Goal: Information Seeking & Learning: Learn about a topic

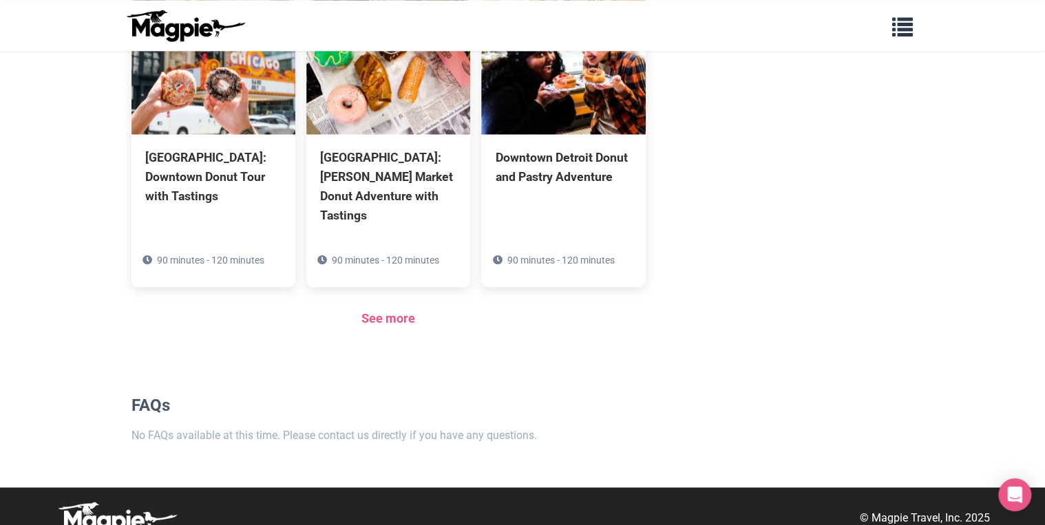
scroll to position [983, 0]
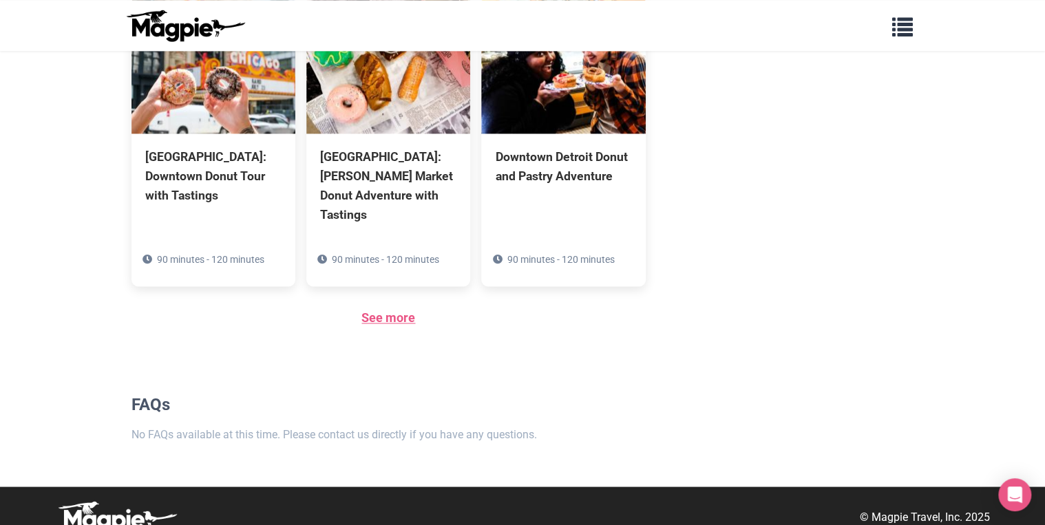
click at [390, 311] on link "See more" at bounding box center [389, 318] width 54 height 14
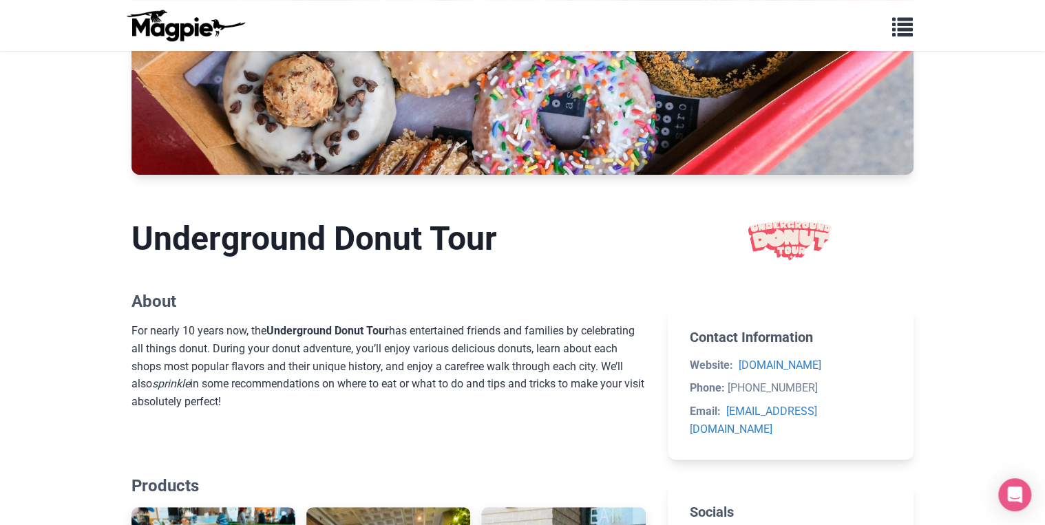
scroll to position [46, 0]
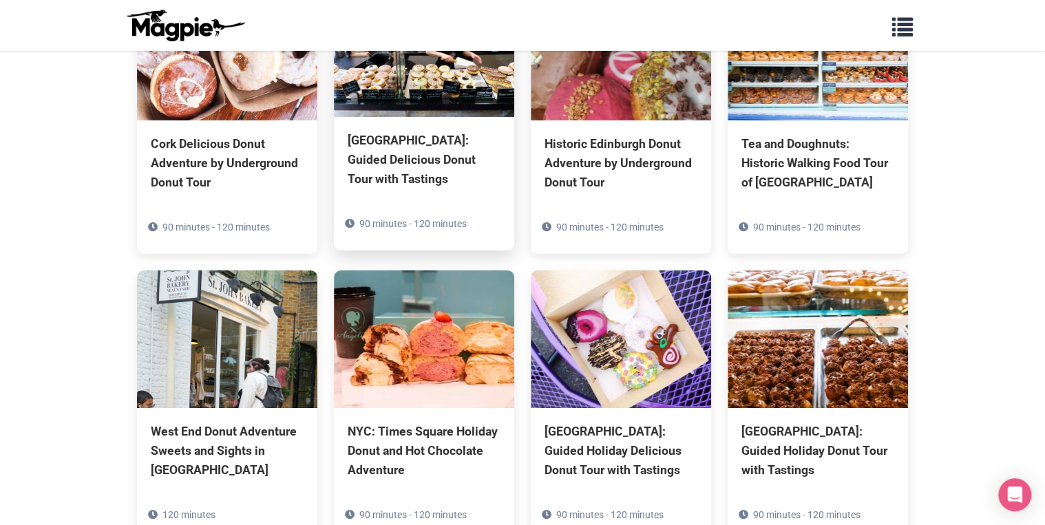
scroll to position [2314, 0]
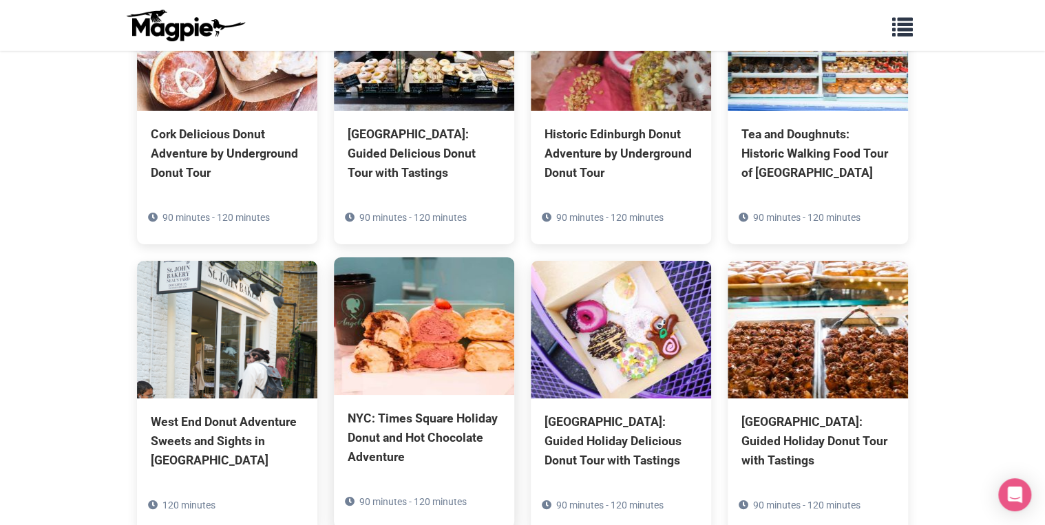
click at [474, 258] on img at bounding box center [424, 327] width 180 height 138
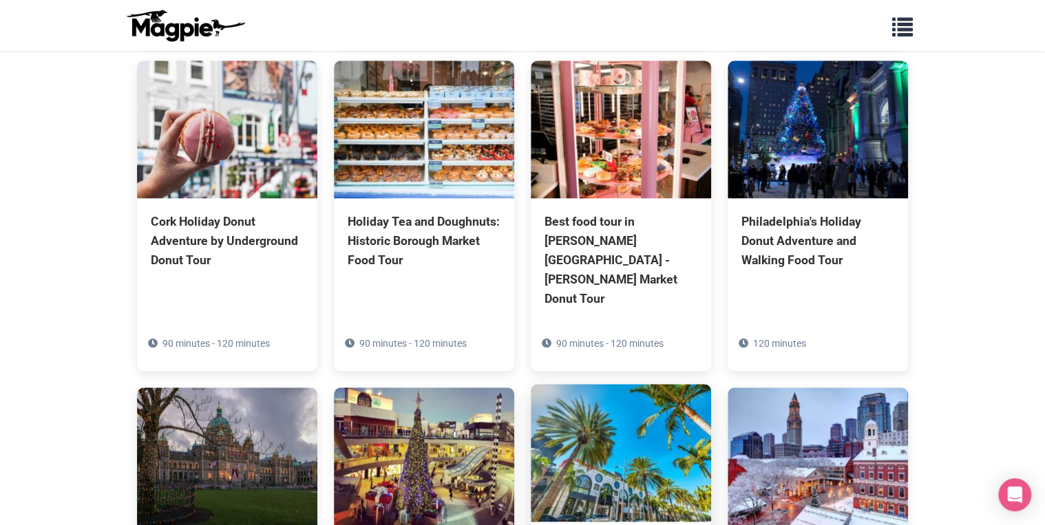
scroll to position [3074, 0]
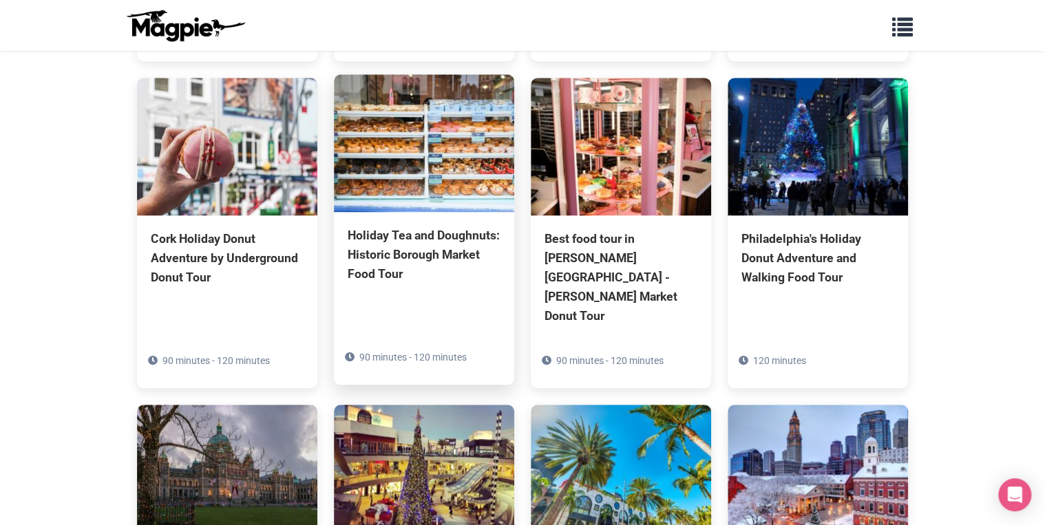
click at [432, 226] on div "Holiday Tea and Doughnuts: Historic Borough Market Food Tour" at bounding box center [424, 255] width 153 height 58
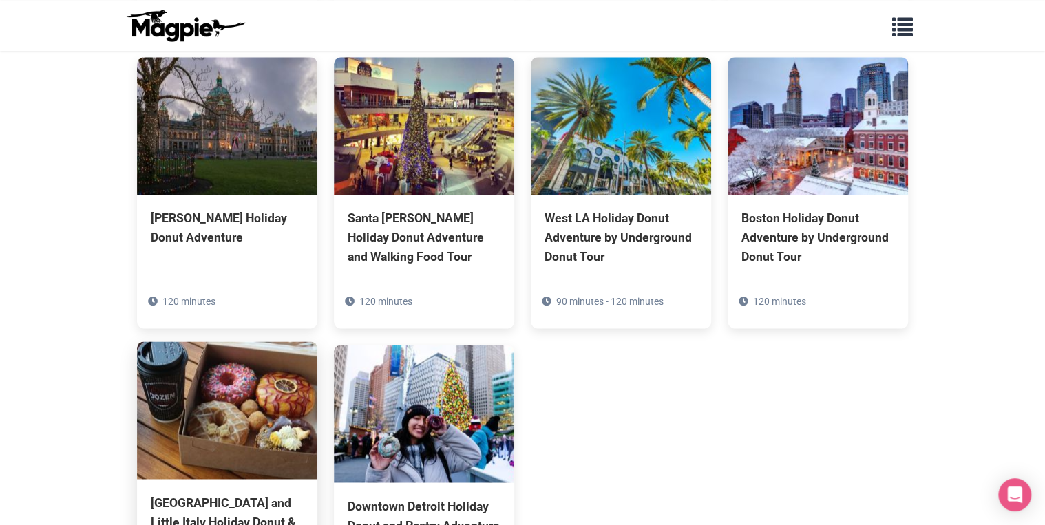
scroll to position [3459, 0]
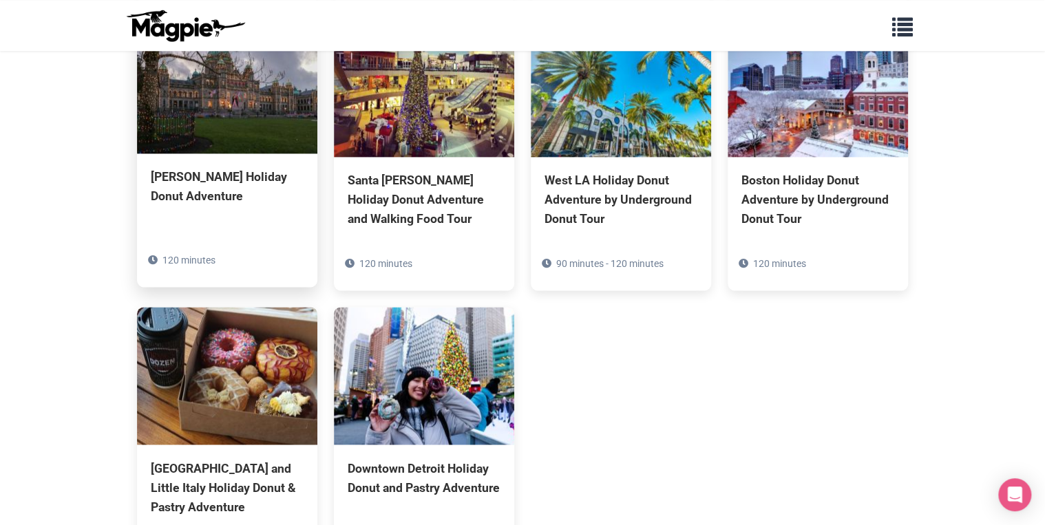
click at [163, 167] on div "Victoria Delicious Holiday Donut Adventure" at bounding box center [227, 186] width 153 height 39
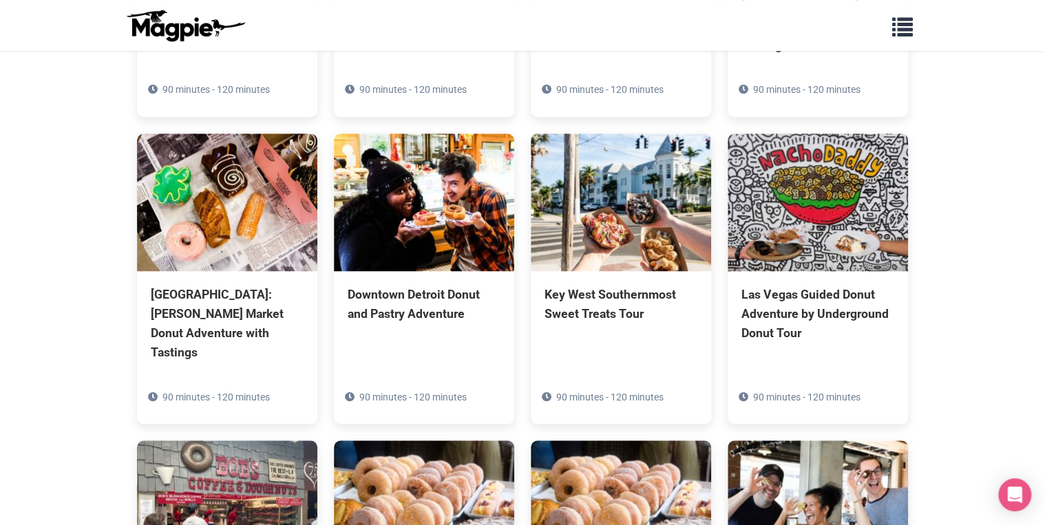
scroll to position [0, 0]
